Goal: Task Accomplishment & Management: Complete application form

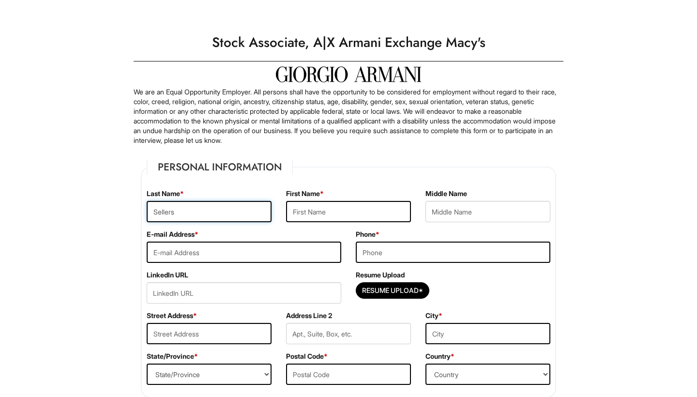
type input "Sellers"
type input "[DEMOGRAPHIC_DATA]"
type input "[EMAIL_ADDRESS][DOMAIN_NAME]"
click at [370, 239] on label "Phone *" at bounding box center [368, 234] width 24 height 10
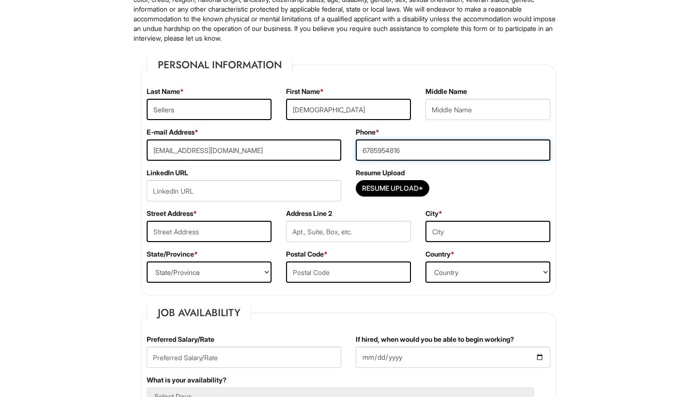
scroll to position [117, 0]
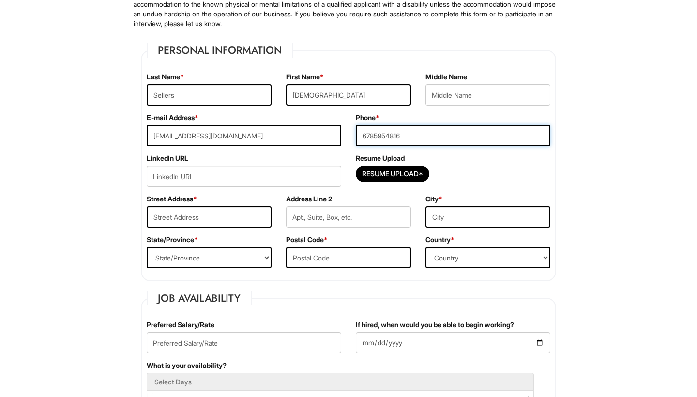
type input "6785954816"
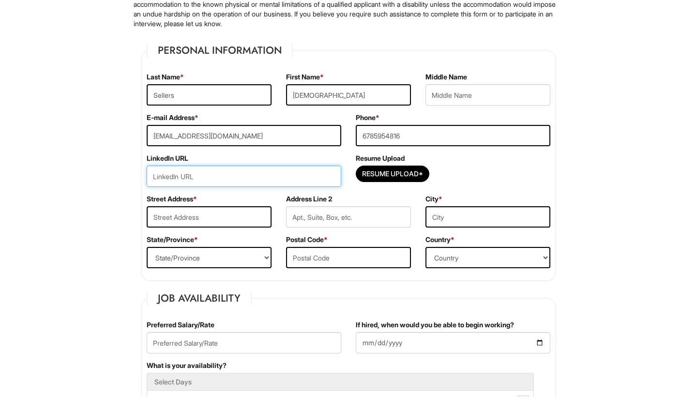
click at [283, 181] on input "url" at bounding box center [244, 176] width 195 height 21
paste input "[URL][DOMAIN_NAME]"
type input "[URL][DOMAIN_NAME]"
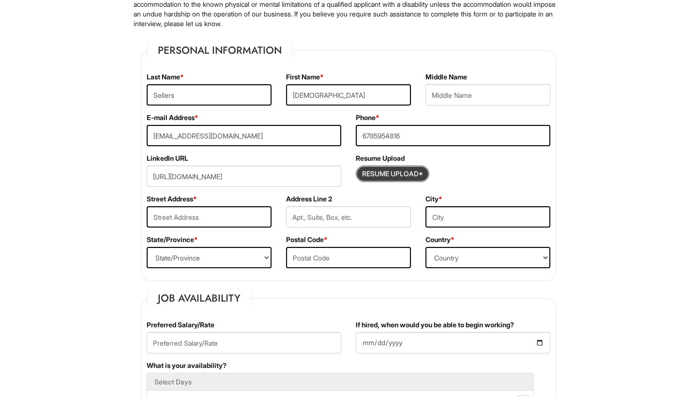
click at [369, 174] on input "Resume Upload*" at bounding box center [392, 173] width 73 height 15
type input "C:\fakepath\Resume C.pdf"
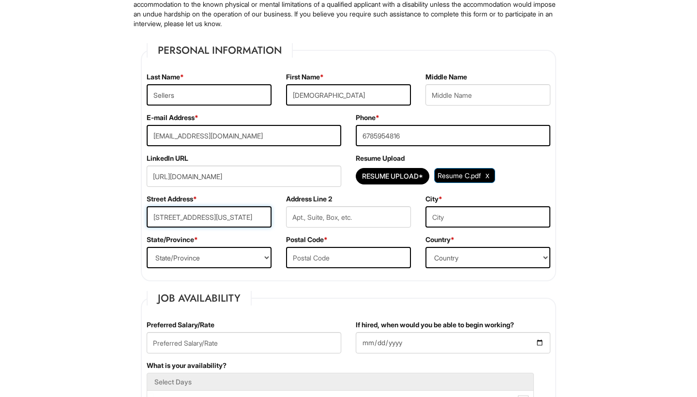
type input "[STREET_ADDRESS][US_STATE]"
type input "Apt J"
type input "[GEOGRAPHIC_DATA]"
select select "GA"
type input "30344"
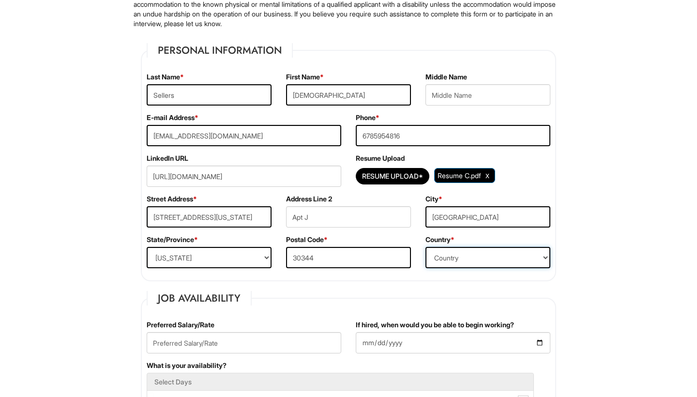
select select "[GEOGRAPHIC_DATA]"
click at [331, 278] on fieldset "Personal Information Last Name * Sellers First Name * [PERSON_NAME] Middle Name…" at bounding box center [348, 162] width 415 height 238
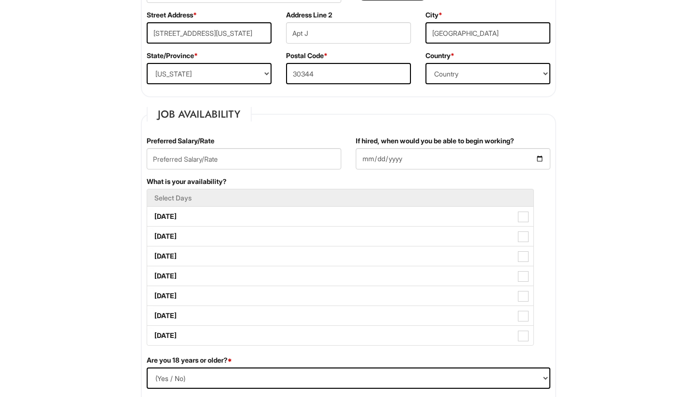
scroll to position [303, 0]
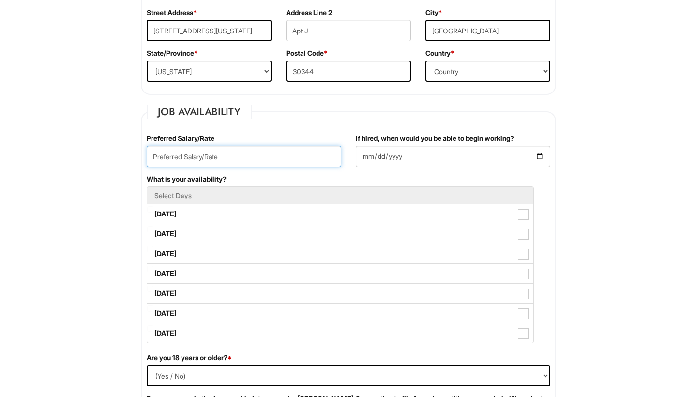
click at [256, 151] on input "text" at bounding box center [244, 156] width 195 height 21
type input "16"
click at [334, 133] on fieldset "Job Availability Preferred Salary/Rate 16 If hired, when would you be able to b…" at bounding box center [348, 302] width 415 height 395
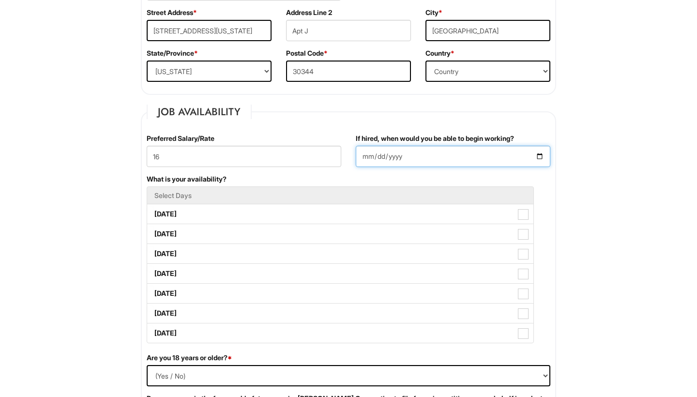
click at [367, 159] on input "If hired, when would you be able to begin working?" at bounding box center [453, 156] width 195 height 21
type input "[DATE]"
click at [459, 172] on div "If hired, when would you be able to begin working? [DATE]" at bounding box center [453, 154] width 209 height 41
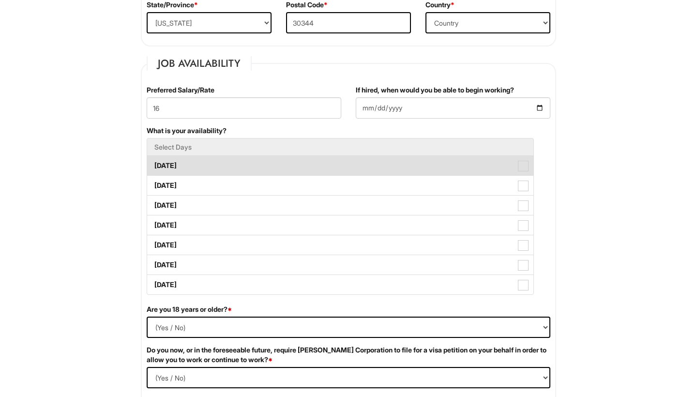
scroll to position [356, 0]
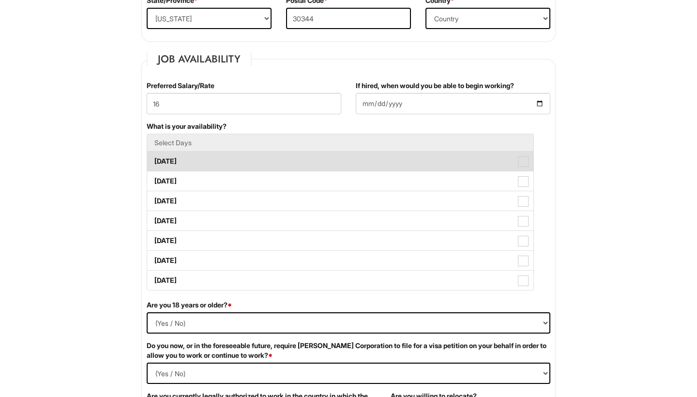
click at [521, 160] on span at bounding box center [523, 161] width 11 height 11
click at [153, 160] on Available_Monday "[DATE]" at bounding box center [150, 156] width 6 height 6
checkbox Available_Monday "true"
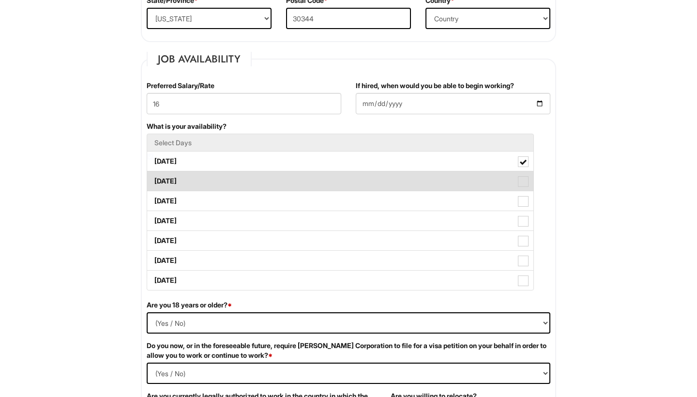
click at [523, 181] on span at bounding box center [523, 181] width 11 height 11
click at [153, 180] on Available_Tuesday "[DATE]" at bounding box center [150, 176] width 6 height 6
checkbox Available_Tuesday "true"
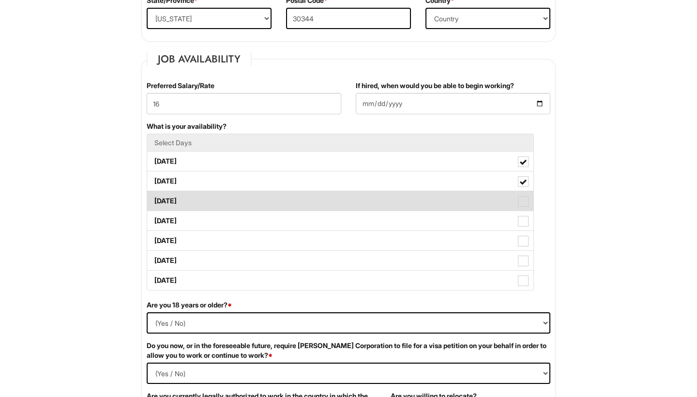
click at [524, 203] on span at bounding box center [523, 201] width 11 height 11
click at [153, 199] on Available_Wednesday "[DATE]" at bounding box center [150, 196] width 6 height 6
checkbox Available_Wednesday "true"
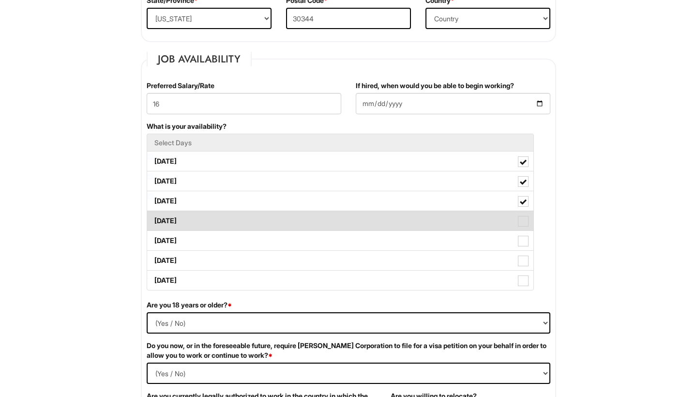
click at [524, 220] on span at bounding box center [523, 221] width 11 height 11
click at [153, 219] on Available_Thursday "[DATE]" at bounding box center [150, 216] width 6 height 6
checkbox Available_Thursday "true"
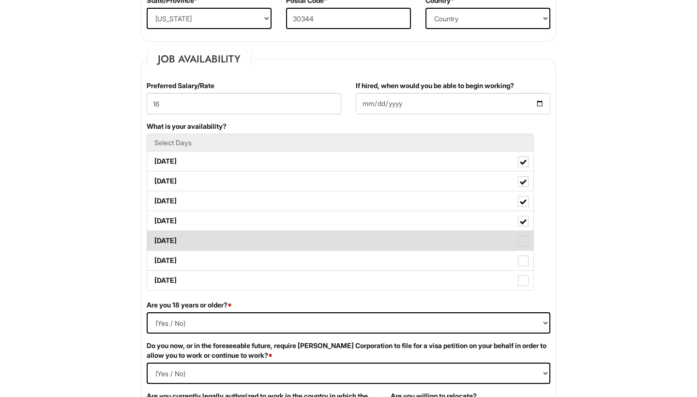
click at [522, 247] on label "[DATE]" at bounding box center [340, 240] width 386 height 19
click at [153, 239] on Available_Friday "[DATE]" at bounding box center [150, 236] width 6 height 6
checkbox Available_Friday "true"
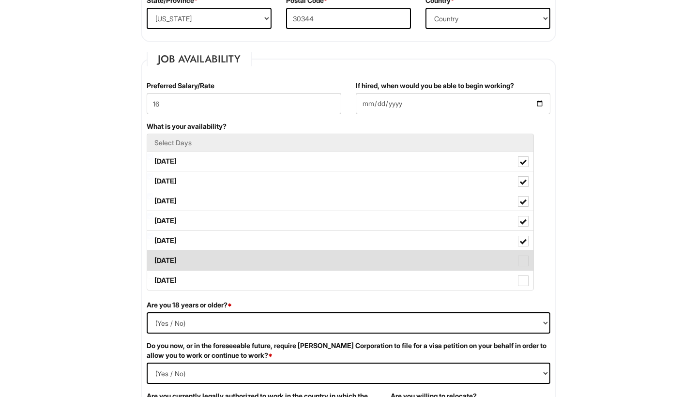
click at [523, 265] on span at bounding box center [523, 261] width 11 height 11
click at [153, 259] on Available_Saturday "[DATE]" at bounding box center [150, 256] width 6 height 6
checkbox Available_Saturday "true"
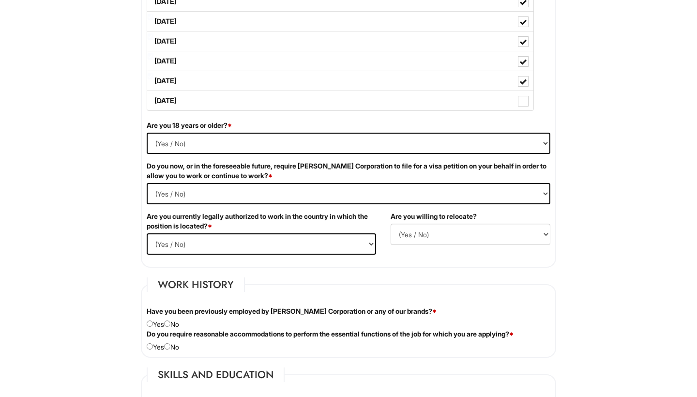
scroll to position [544, 0]
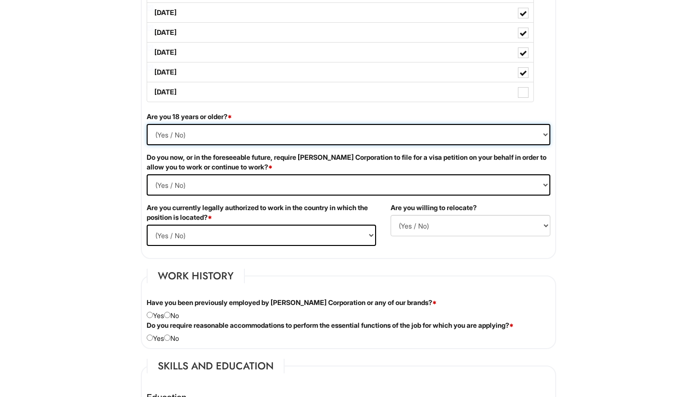
select select "Yes"
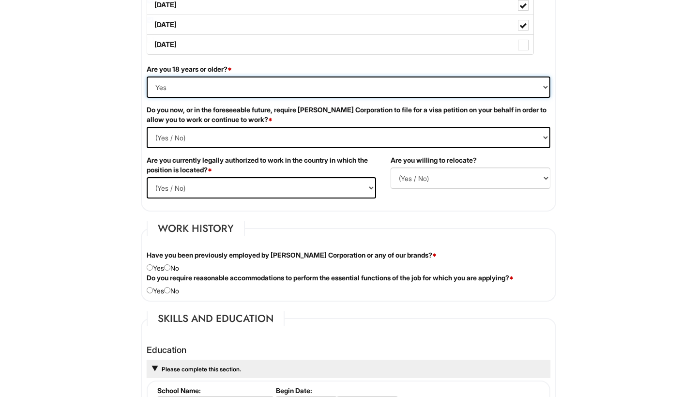
scroll to position [592, 0]
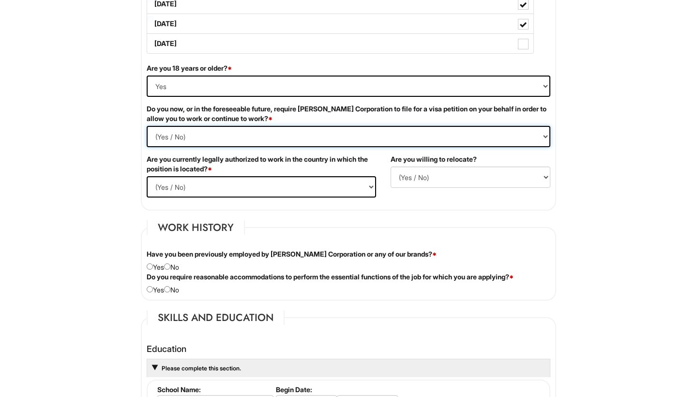
select Required "No"
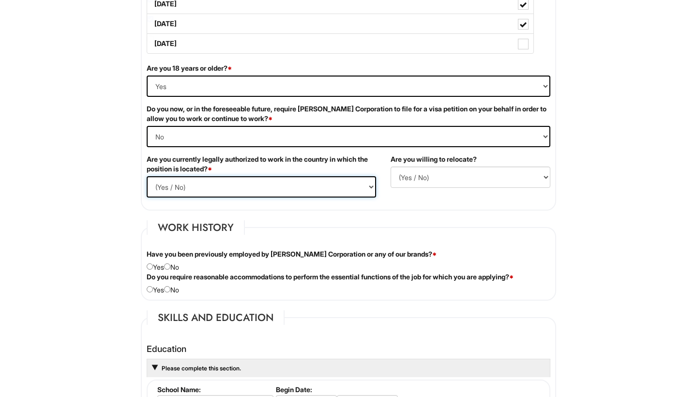
click at [301, 186] on select "(Yes / No) Yes No" at bounding box center [261, 186] width 229 height 21
select select "Yes"
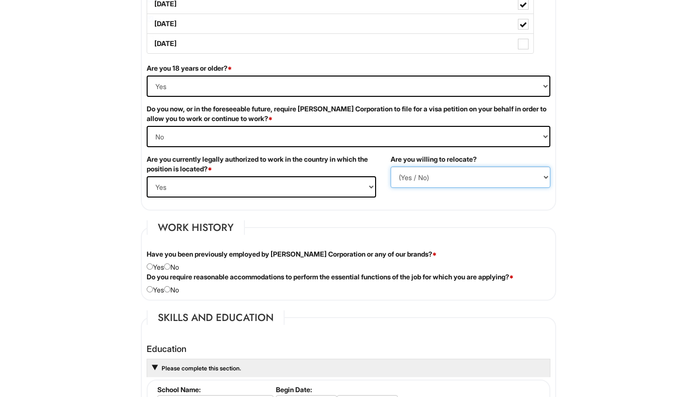
select select "N"
click at [357, 211] on div "Personal Information Last Name * Sellers First Name * [PERSON_NAME] Middle Name…" at bounding box center [349, 380] width 430 height 1644
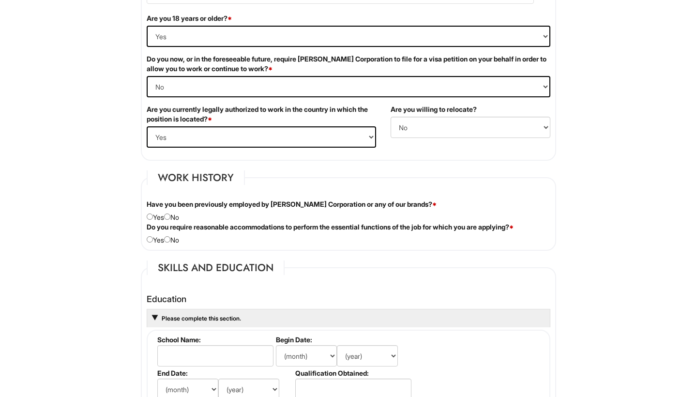
scroll to position [645, 0]
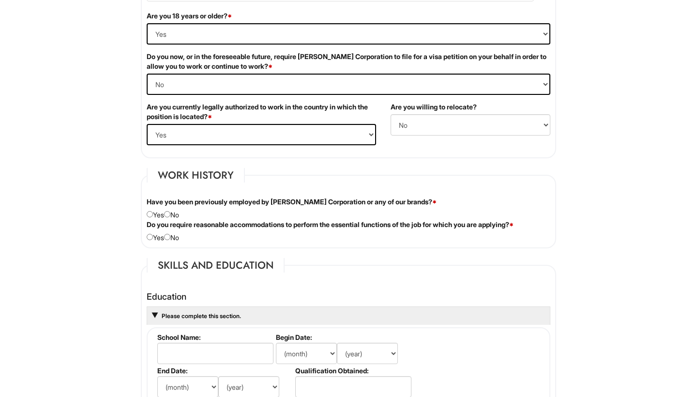
click at [173, 216] on div "Have you been previously employed by [PERSON_NAME] Corporation or any of our br…" at bounding box center [348, 208] width 418 height 23
click at [170, 215] on input "radio" at bounding box center [167, 214] width 6 height 6
radio input "true"
click at [169, 235] on input "radio" at bounding box center [167, 237] width 6 height 6
radio input "true"
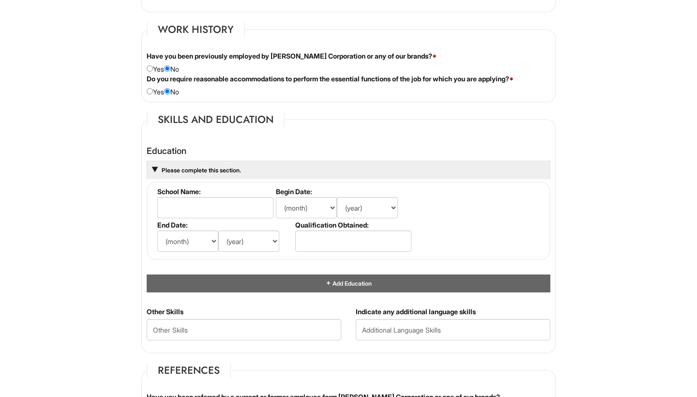
scroll to position [799, 0]
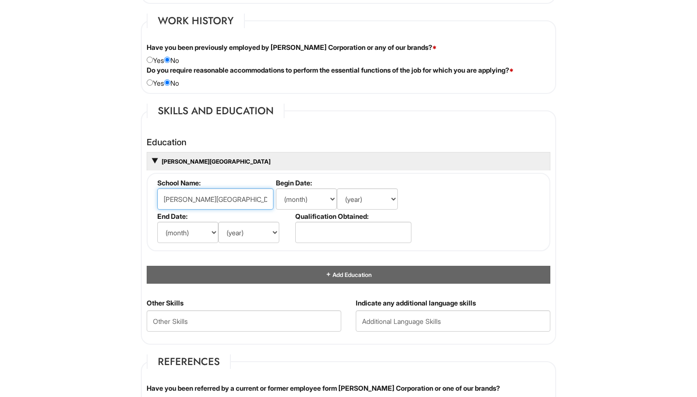
type input "[PERSON_NAME][GEOGRAPHIC_DATA]"
select select "8"
select select "2020"
select select "5"
click at [255, 234] on select "(year) 2029 2028 2027 2026 2025 2024 2023 2022 2021 2020 2019 2018 2017 2016 20…" at bounding box center [248, 232] width 61 height 21
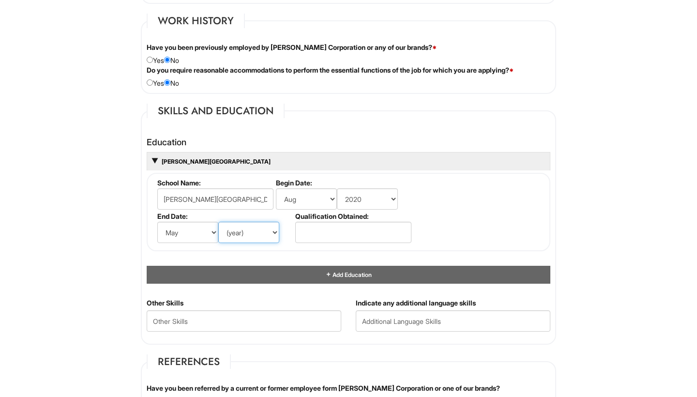
select select "2024"
click at [329, 223] on input "text" at bounding box center [353, 232] width 116 height 21
click at [270, 124] on fieldset "Skills and Education Education 8/2020 - 5/2024 [PERSON_NAME][GEOGRAPHIC_DATA] S…" at bounding box center [348, 224] width 415 height 241
click at [331, 230] on input "text" at bounding box center [353, 232] width 116 height 21
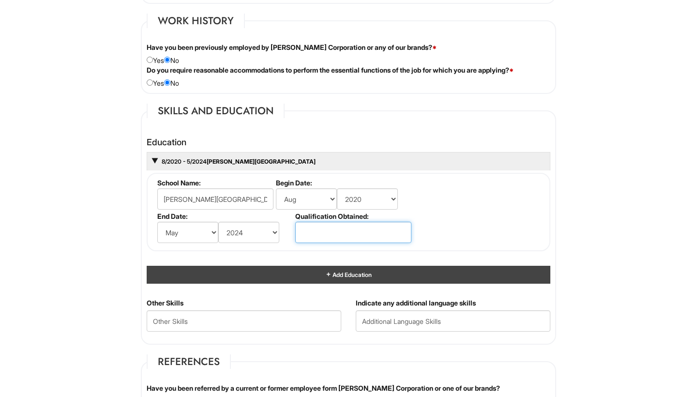
scroll to position [857, 0]
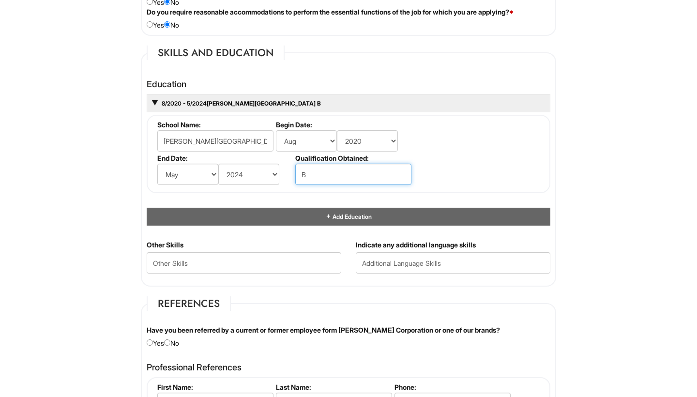
type input "B.A. Fashion Merchandising"
click at [425, 170] on fieldset "School Name: [PERSON_NAME][GEOGRAPHIC_DATA] Begin Date: (month) Jan Feb Mar Apr…" at bounding box center [349, 154] width 404 height 78
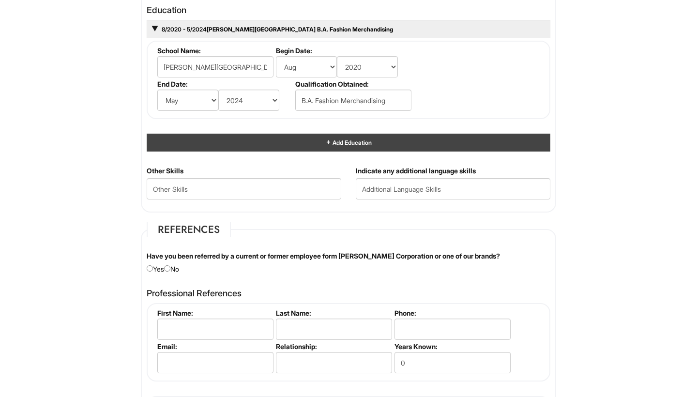
scroll to position [945, 0]
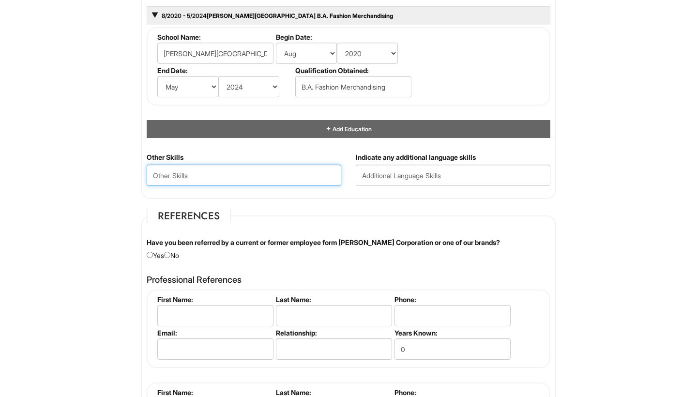
click at [316, 176] on Skills "text" at bounding box center [244, 175] width 195 height 21
click at [307, 203] on div "Personal Information Last Name * Sellers First Name * [PERSON_NAME] Middle Name…" at bounding box center [349, 27] width 430 height 1644
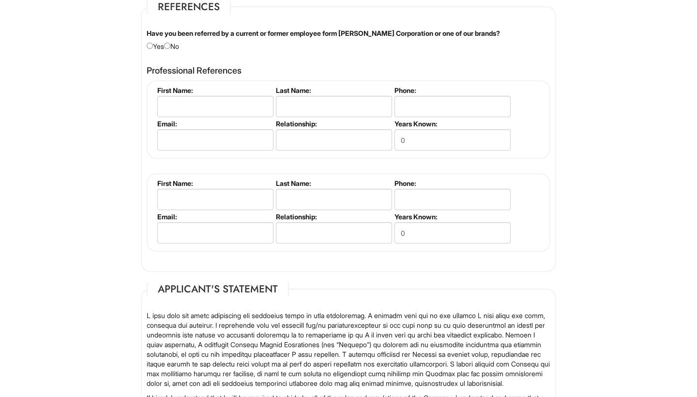
scroll to position [1103, 0]
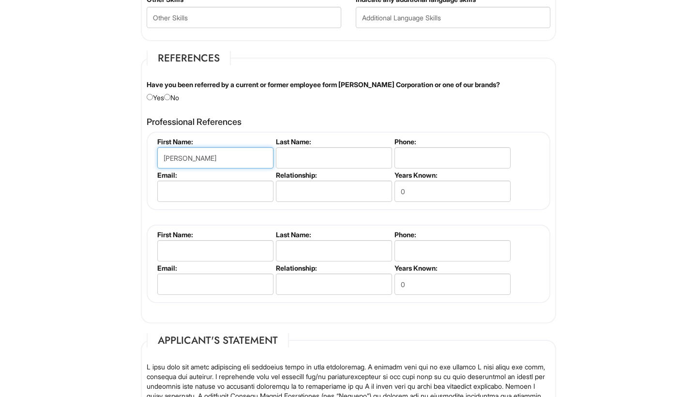
type input "[PERSON_NAME]"
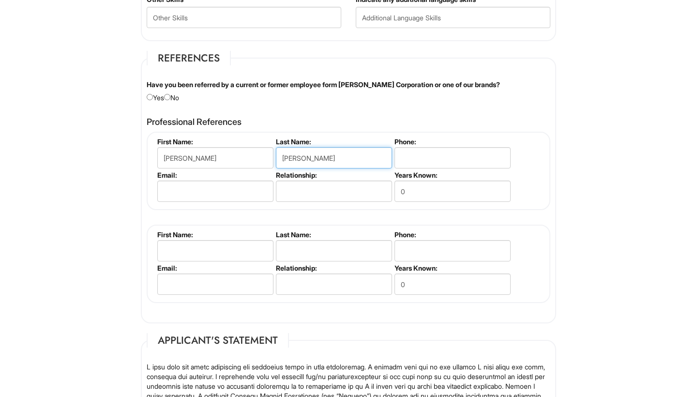
type input "[PERSON_NAME]"
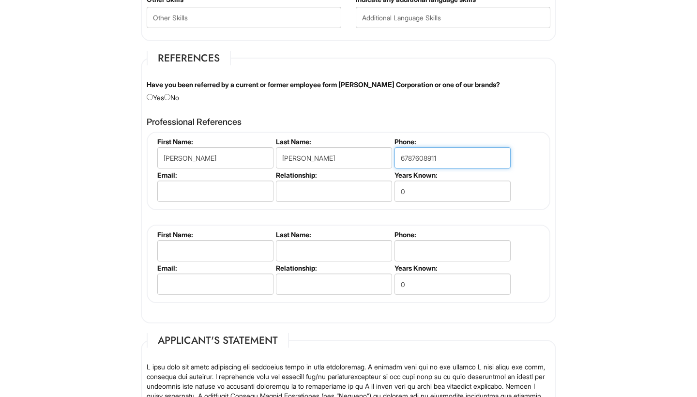
type input "6787608911"
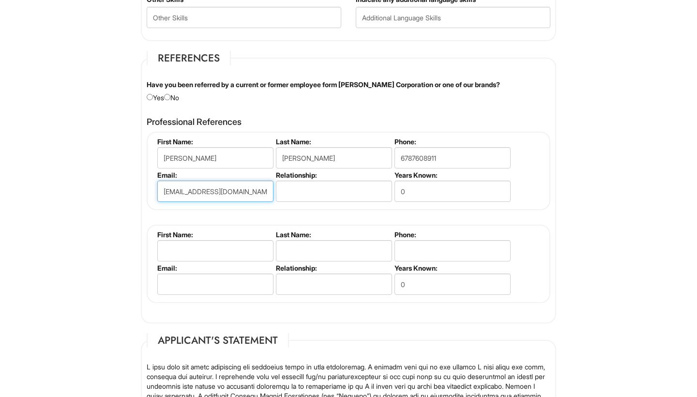
type input "[EMAIL_ADDRESS][DOMAIN_NAME]"
type input "professor"
click at [411, 198] on li "Years Known: 0" at bounding box center [451, 187] width 119 height 33
click at [409, 190] on input "0" at bounding box center [452, 191] width 116 height 21
type input "4"
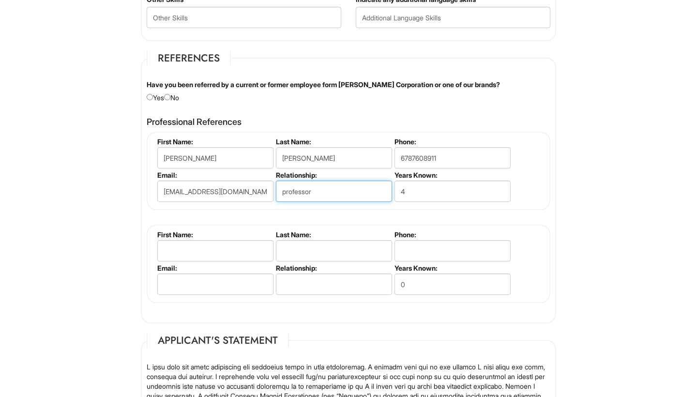
click at [313, 196] on input "professor" at bounding box center [334, 191] width 116 height 21
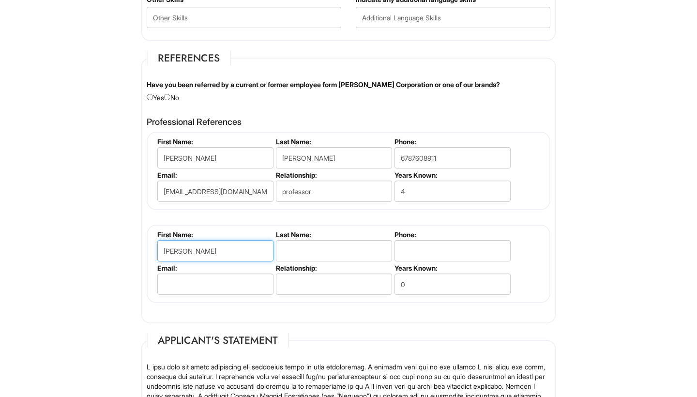
type input "[PERSON_NAME]"
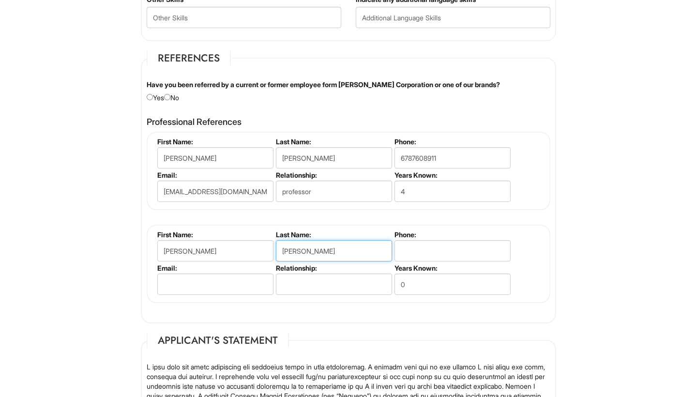
type input "[PERSON_NAME]"
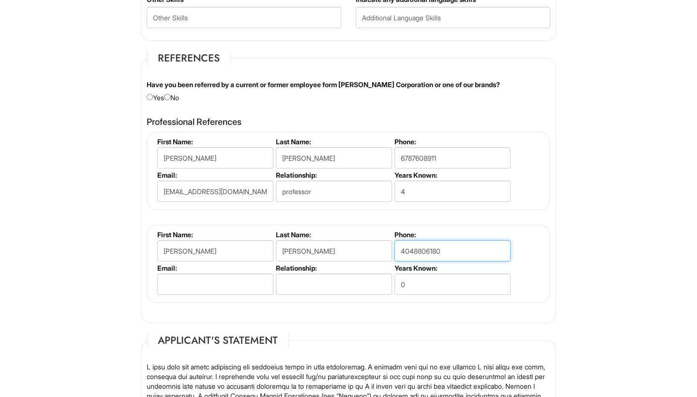
type input "4048806180"
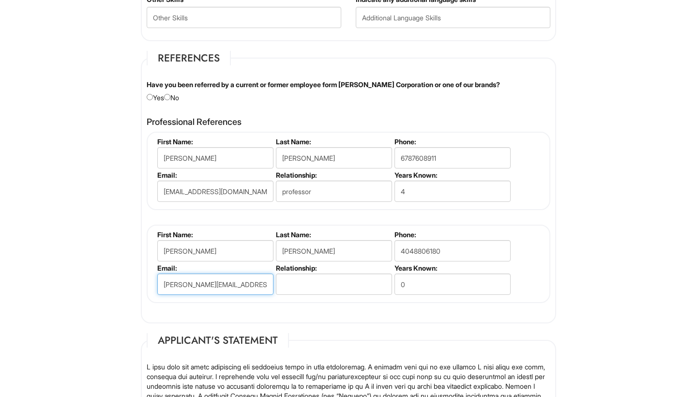
type input "[PERSON_NAME][EMAIL_ADDRESS][DOMAIN_NAME]"
type input "professor"
type input "4"
click at [368, 307] on div "Professional References [PERSON_NAME] First Name: [PERSON_NAME] Last Name: [PER…" at bounding box center [348, 214] width 418 height 205
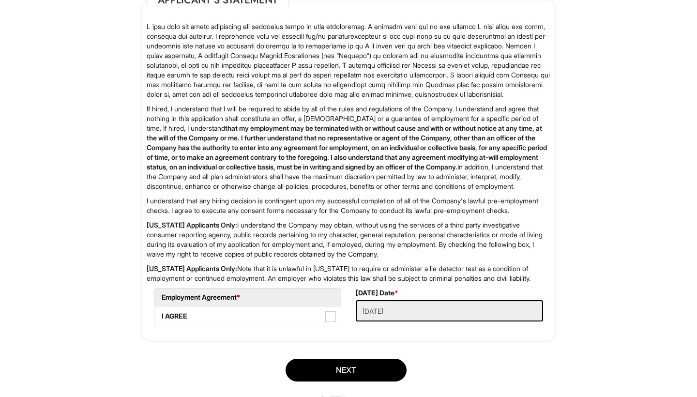
scroll to position [1458, 0]
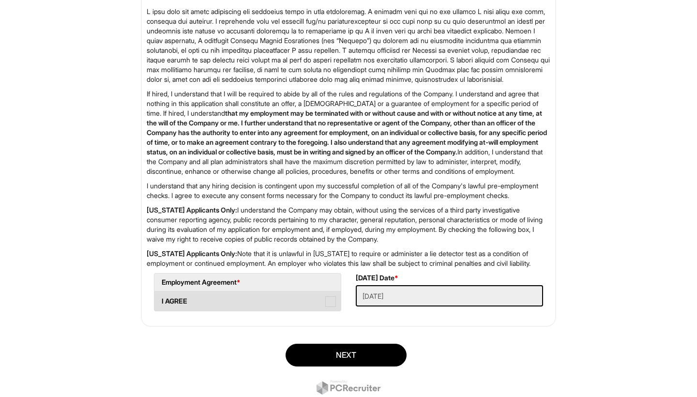
click at [334, 307] on span at bounding box center [330, 301] width 11 height 11
click at [161, 300] on AGREE "I AGREE" at bounding box center [157, 296] width 6 height 6
checkbox AGREE "true"
click at [340, 106] on p "If hired, I understand that I will be required to abide by all of the rules and…" at bounding box center [349, 132] width 404 height 87
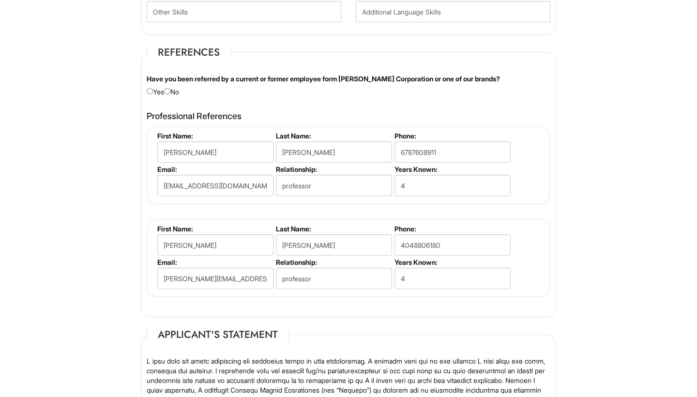
scroll to position [1108, 0]
click at [169, 89] on input "radio" at bounding box center [167, 91] width 6 height 6
radio input "true"
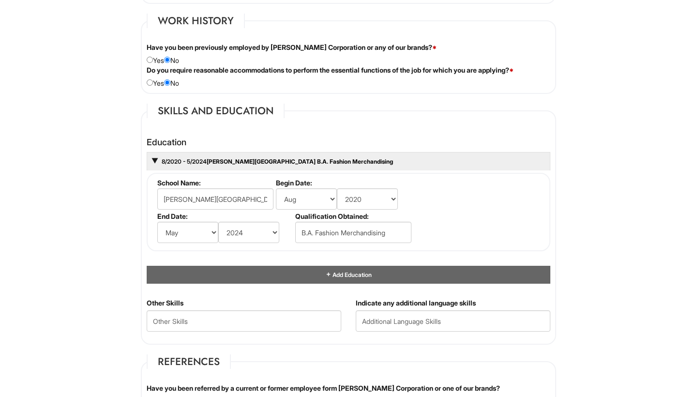
scroll to position [801, 0]
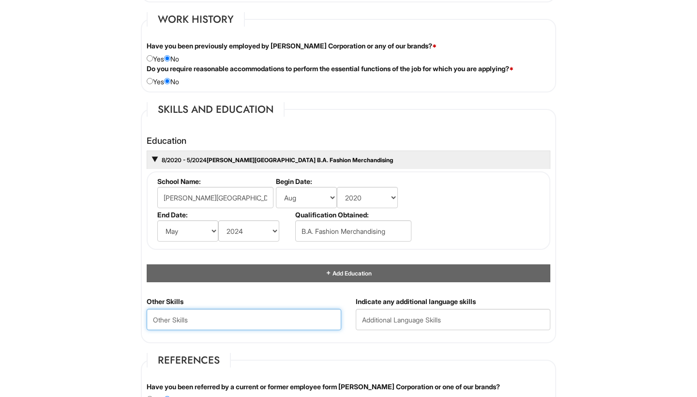
click at [191, 319] on Skills "text" at bounding box center [244, 319] width 195 height 21
paste Skills "Microsoft Office Suite (Word, Excel, PowerPoint, Outlook) Trend Analysis & Fore…"
type Skills "Microsoft Office Suite (Word, Excel, PowerPoint, Outlook) Trend Analysis & Fore…"
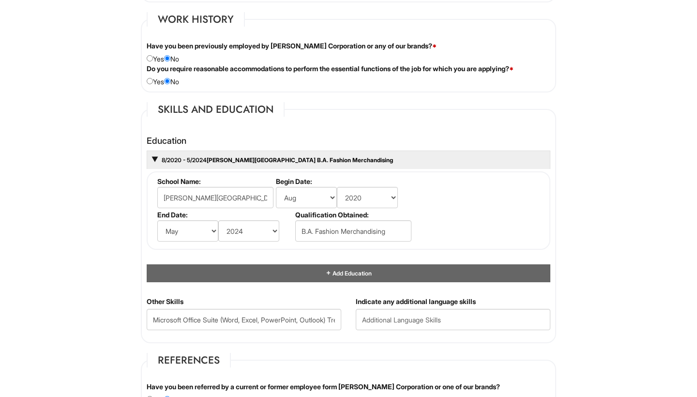
click at [259, 338] on fieldset "Skills and Education Education 8/2020 - 5/2024 [PERSON_NAME][GEOGRAPHIC_DATA] B…" at bounding box center [348, 222] width 415 height 241
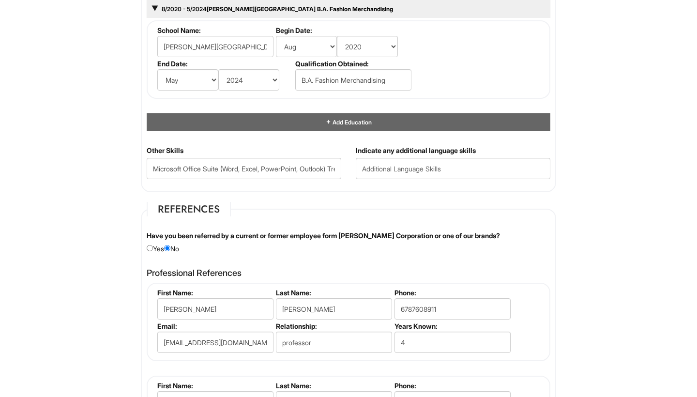
scroll to position [951, 0]
click at [243, 163] on Skills "Microsoft Office Suite (Word, Excel, PowerPoint, Outlook) Trend Analysis & Fore…" at bounding box center [244, 168] width 195 height 21
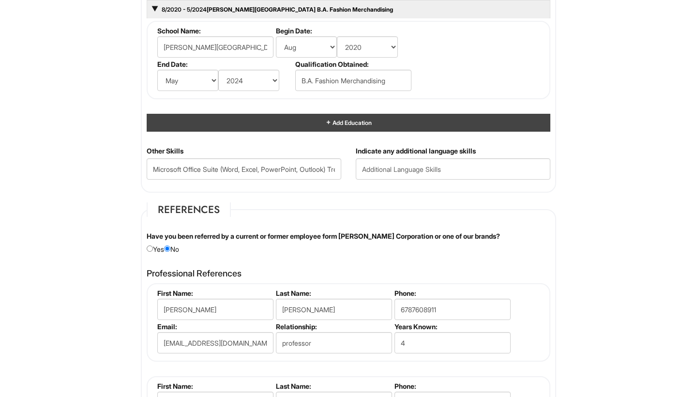
click at [287, 128] on div "Add Education" at bounding box center [349, 123] width 404 height 18
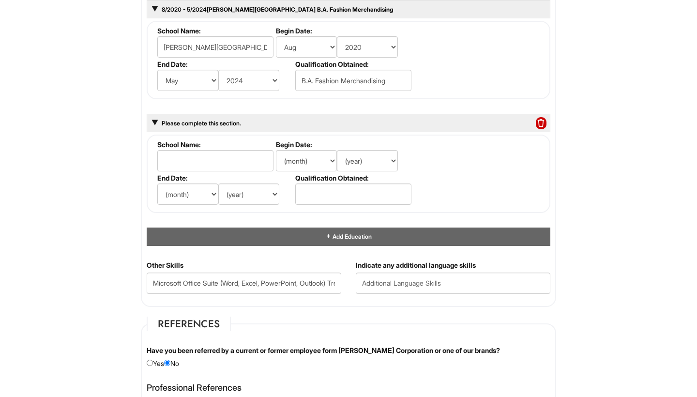
click at [537, 109] on div "8/2020 - 5/2024 [PERSON_NAME][GEOGRAPHIC_DATA] B.A. Fashion Merchandising Schoo…" at bounding box center [349, 106] width 404 height 213
click at [539, 117] on span at bounding box center [541, 123] width 11 height 13
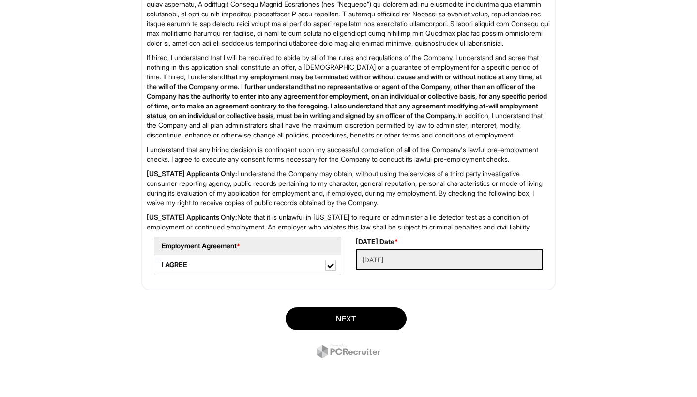
scroll to position [1529, 0]
click at [347, 316] on button "Next" at bounding box center [346, 318] width 121 height 23
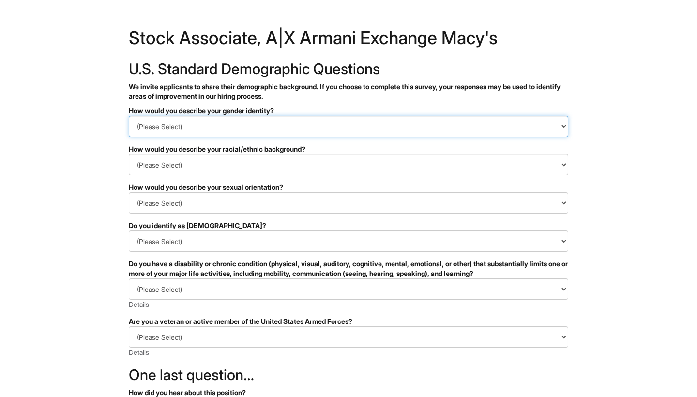
select select "Woman"
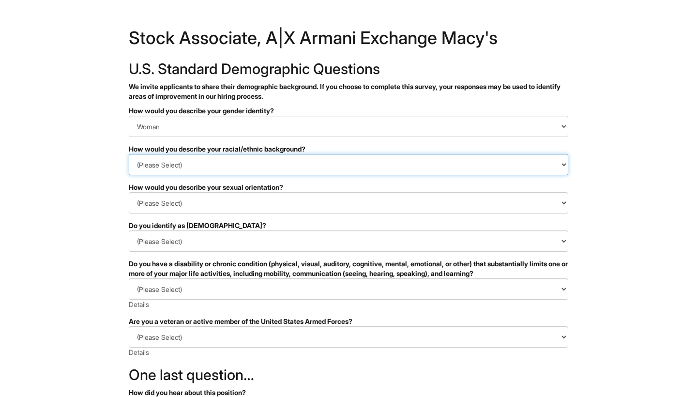
select select "Black or of [DEMOGRAPHIC_DATA] descent"
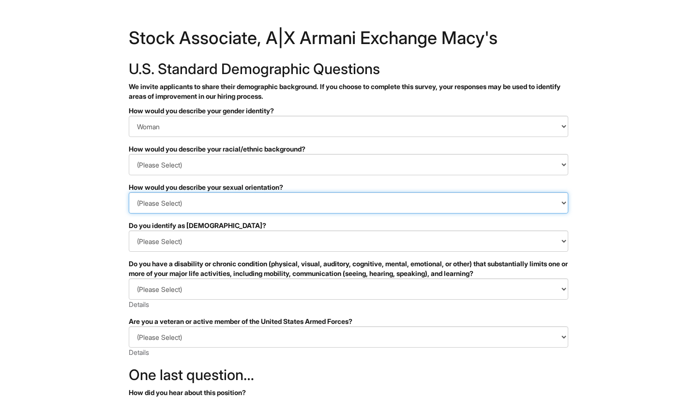
select select "[DEMOGRAPHIC_DATA]"
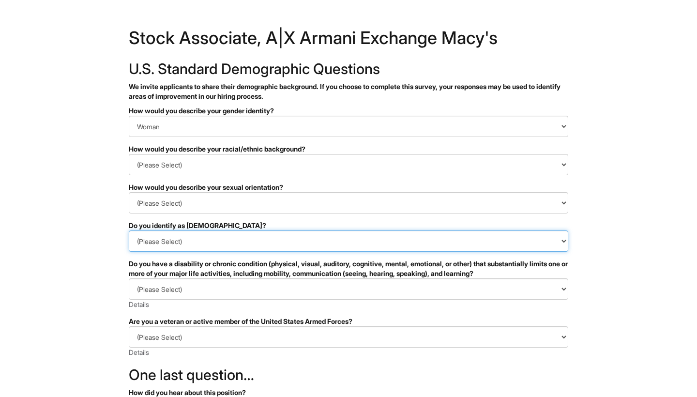
select select "No"
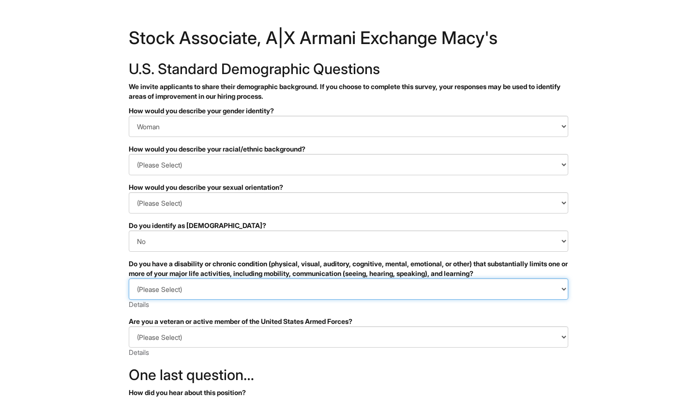
select select "NO, I DON'T HAVE A DISABILITY"
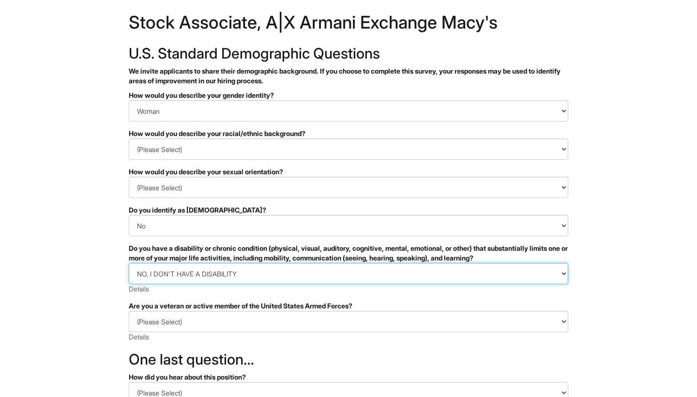
scroll to position [15, 0]
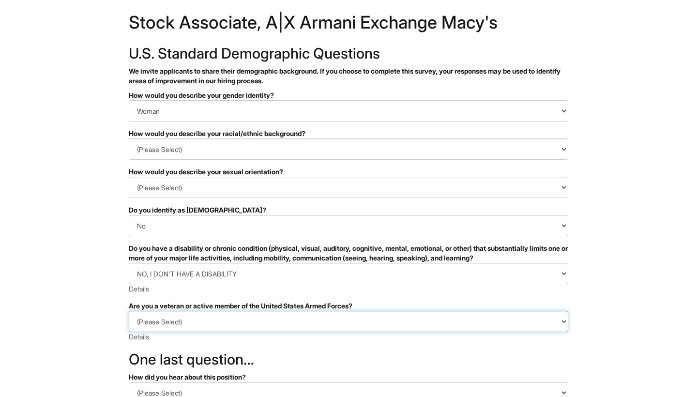
select select "I AM NOT A PROTECTED VETERAN"
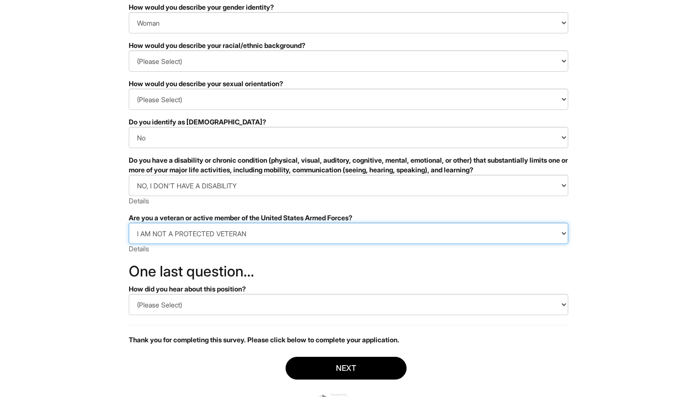
scroll to position [106, 0]
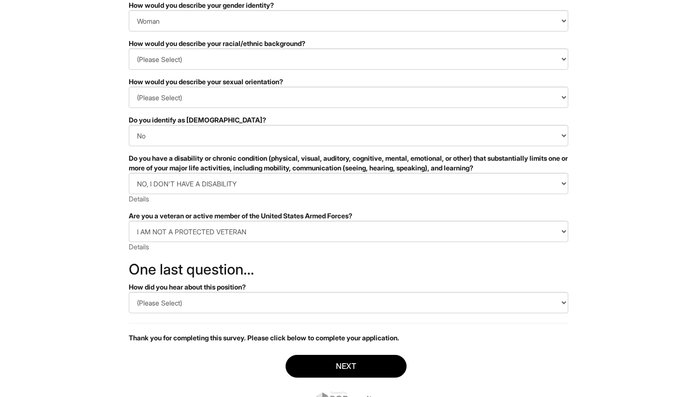
click at [202, 280] on form "PLEASE COMPLETE ALL REQUIRED FIELDS How would you describe your gender identity…" at bounding box center [349, 207] width 440 height 415
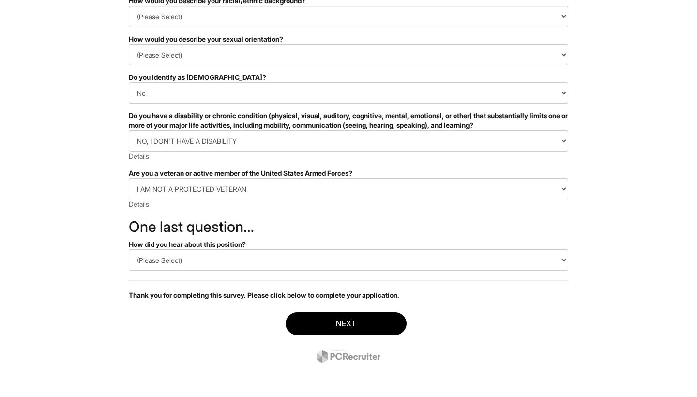
scroll to position [148, 0]
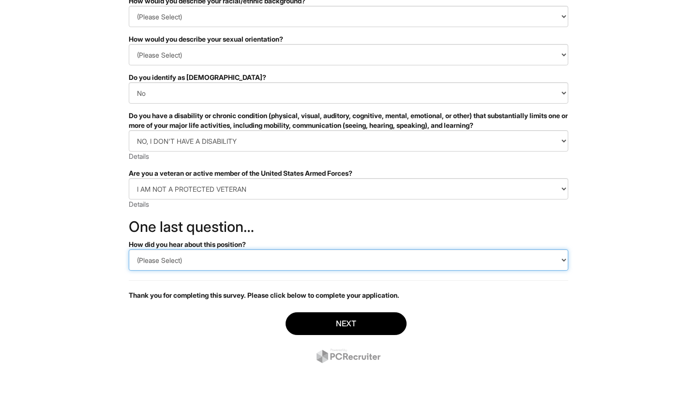
select select "LinkedIn"
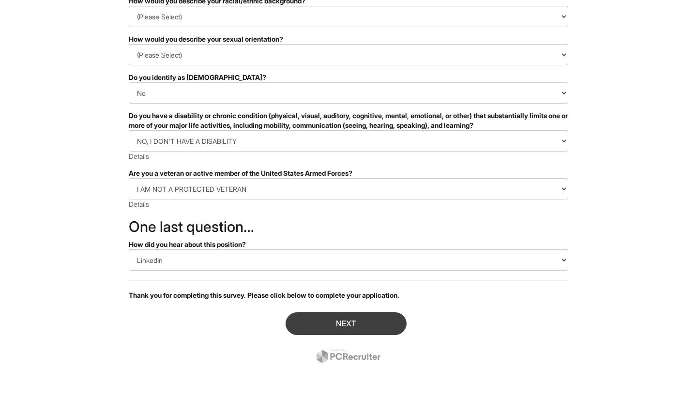
click at [315, 325] on button "Next" at bounding box center [346, 323] width 121 height 23
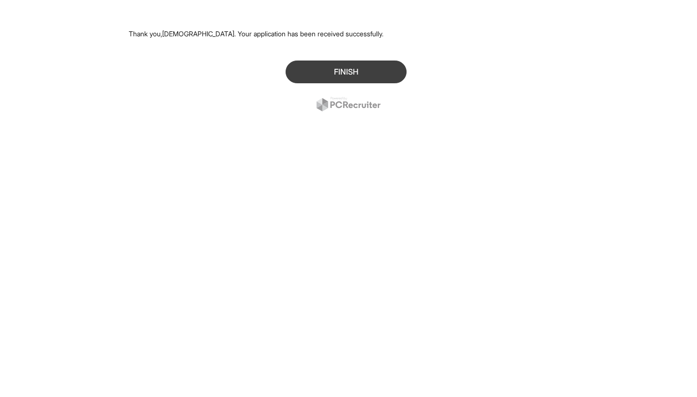
click at [339, 75] on button "Finish" at bounding box center [346, 72] width 121 height 23
